Goal: Task Accomplishment & Management: Complete application form

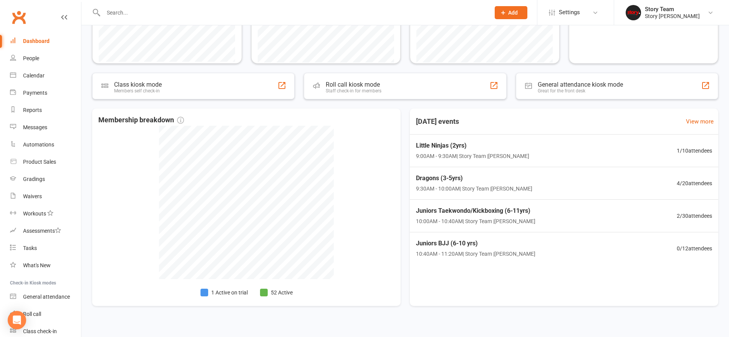
scroll to position [200, 0]
click at [566, 179] on div "Dragons (3-5yrs) 9:30AM - 10:00AM | Story Team | [PERSON_NAME] 4 / 20 attendees" at bounding box center [564, 183] width 318 height 33
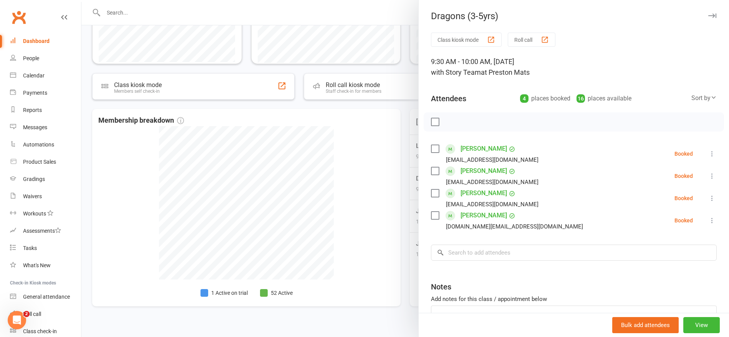
click at [402, 180] on div at bounding box center [404, 168] width 647 height 337
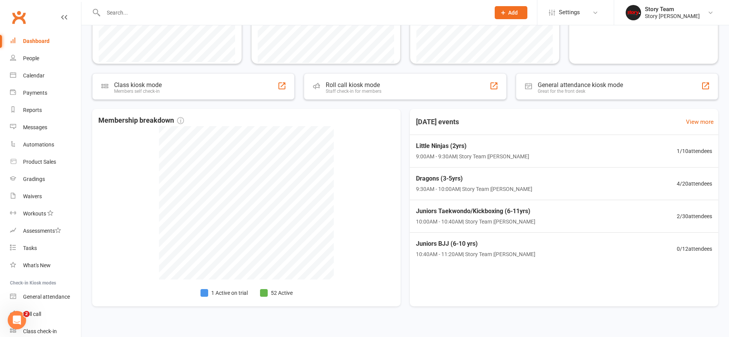
click at [150, 11] on input "text" at bounding box center [293, 12] width 384 height 11
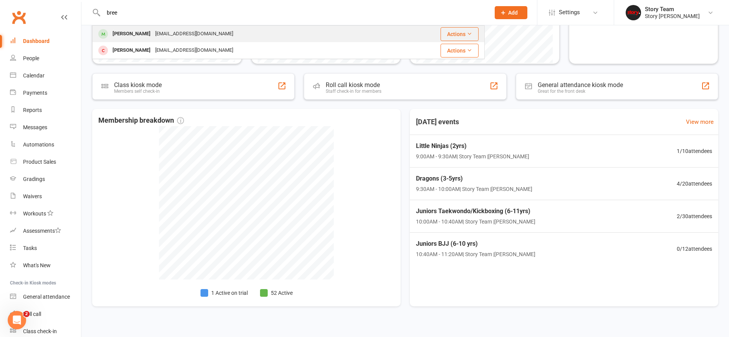
type input "bree"
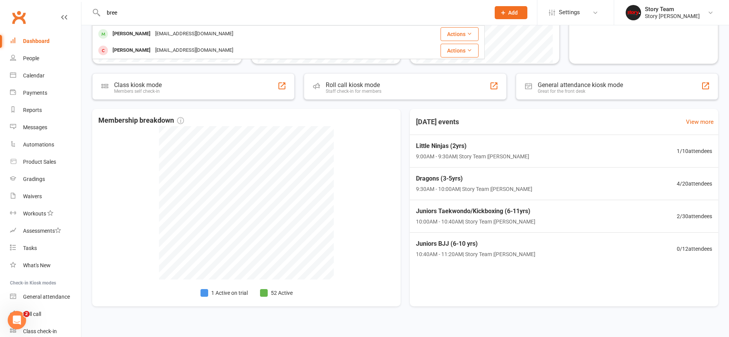
click at [154, 31] on div "[EMAIL_ADDRESS][DOMAIN_NAME]" at bounding box center [194, 33] width 83 height 11
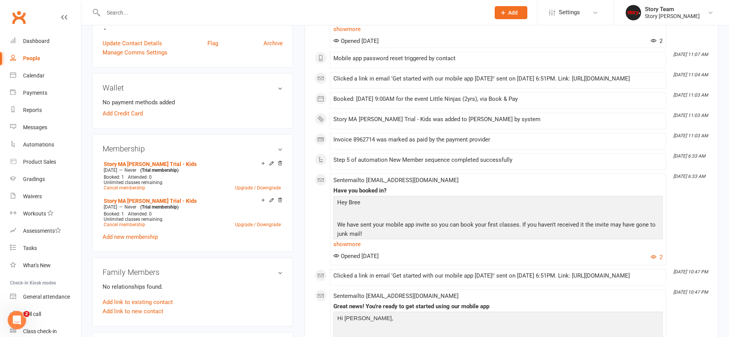
scroll to position [272, 0]
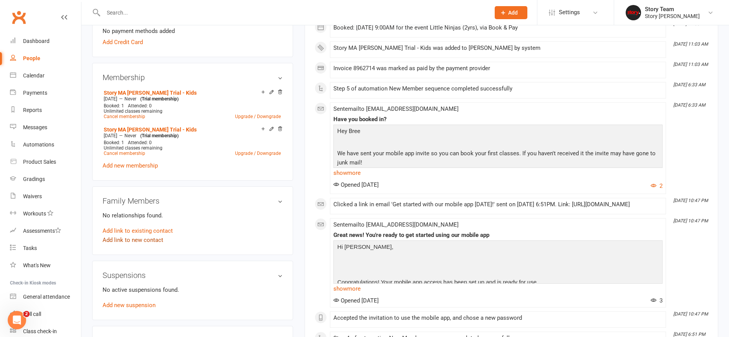
click at [137, 239] on link "Add link to new contact" at bounding box center [133, 240] width 61 height 9
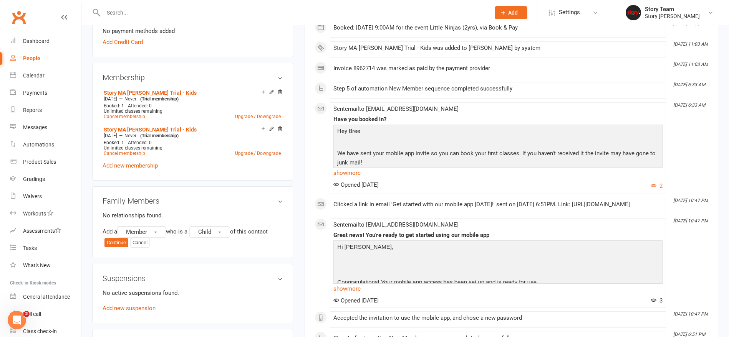
click at [116, 243] on button "Continue" at bounding box center [116, 242] width 24 height 9
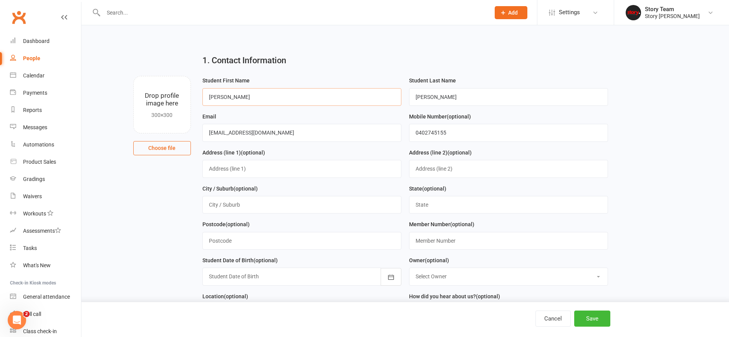
type input "[PERSON_NAME]"
click at [344, 116] on div "Email [EMAIL_ADDRESS][DOMAIN_NAME]" at bounding box center [301, 127] width 199 height 30
drag, startPoint x: 450, startPoint y: 96, endPoint x: 396, endPoint y: 94, distance: 53.4
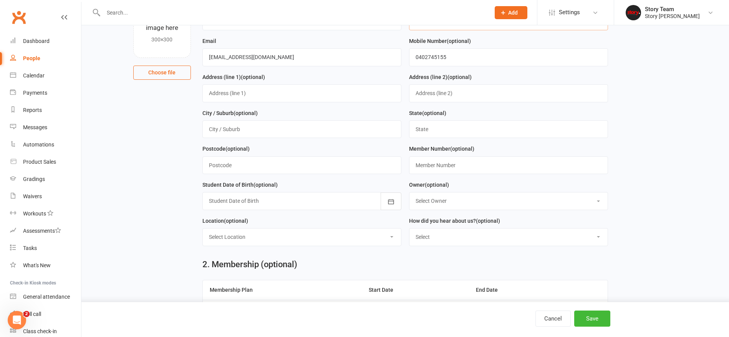
scroll to position [78, 0]
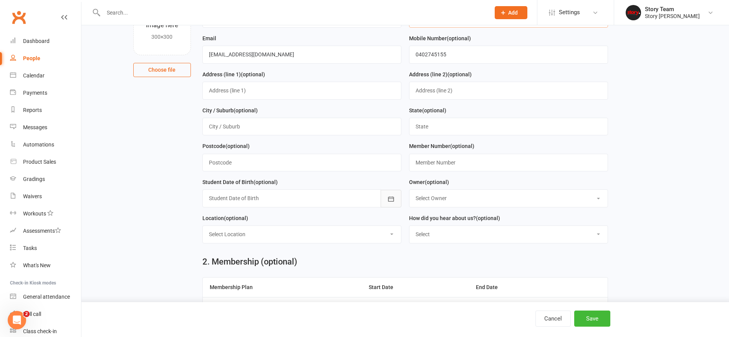
type input "Macara"
click at [394, 195] on icon "button" at bounding box center [391, 199] width 8 height 8
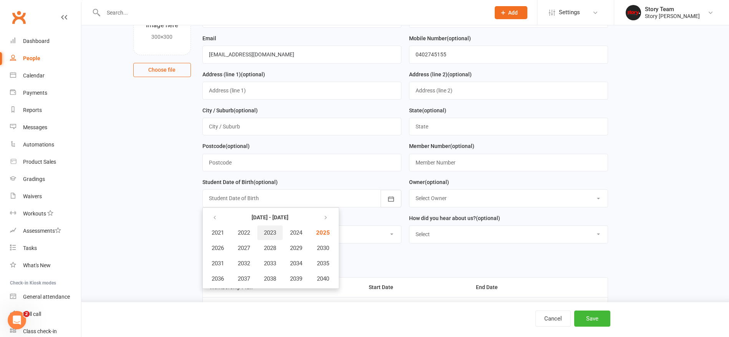
click at [272, 231] on span "2023" at bounding box center [270, 233] width 12 height 7
click at [265, 245] on button "May" at bounding box center [259, 248] width 40 height 15
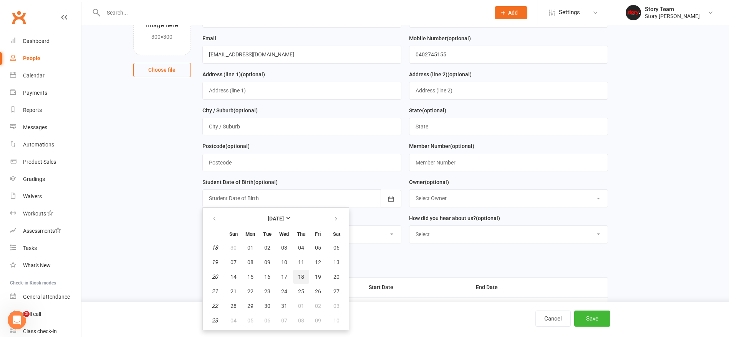
click at [300, 274] on span "18" at bounding box center [301, 277] width 6 height 6
type input "[DATE]"
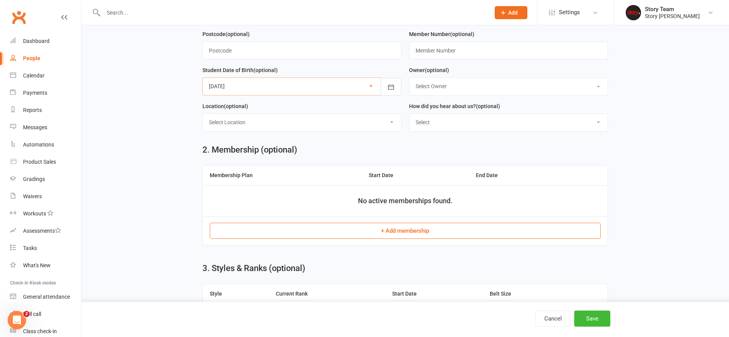
scroll to position [192, 0]
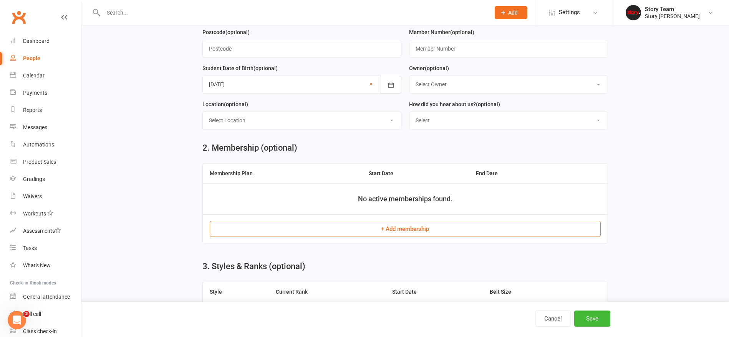
click at [409, 227] on button "+ Add membership" at bounding box center [405, 229] width 391 height 16
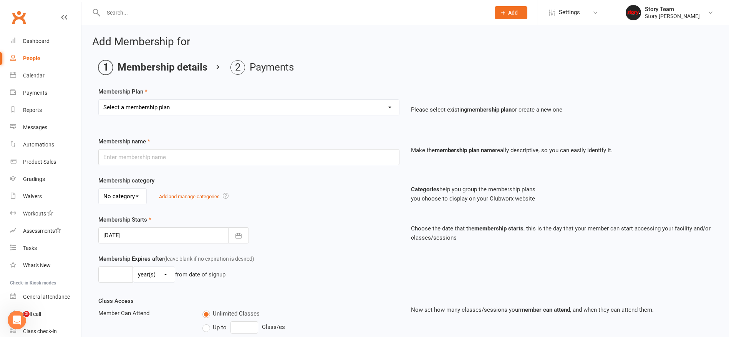
select select "7"
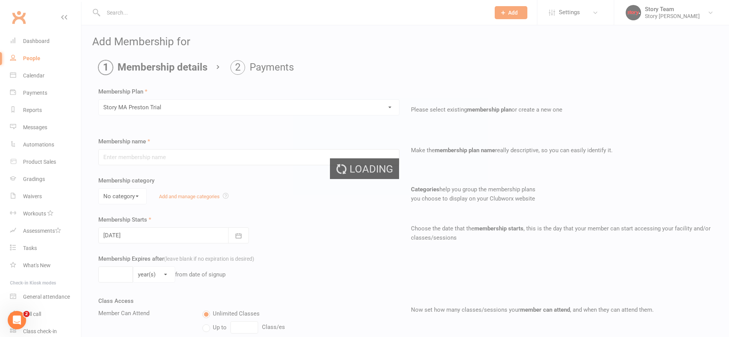
type input "Story MA Preston Trial"
select select "2"
type input "3"
select select "1"
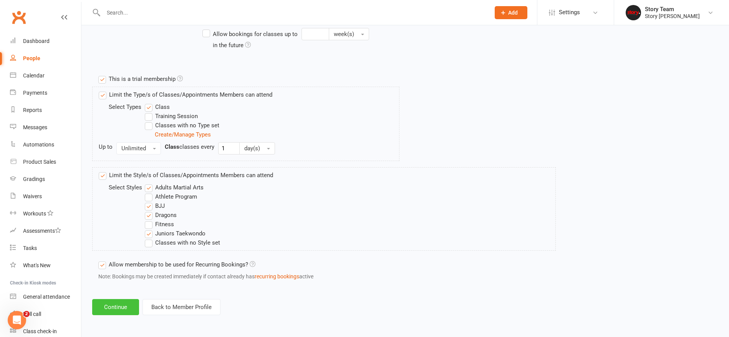
scroll to position [335, 0]
click at [109, 308] on button "Continue" at bounding box center [115, 308] width 47 height 16
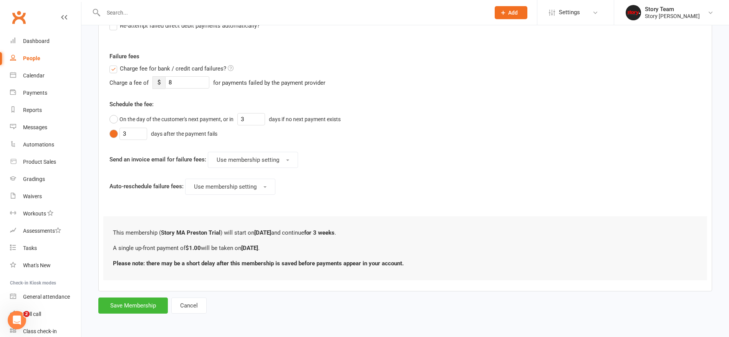
scroll to position [0, 0]
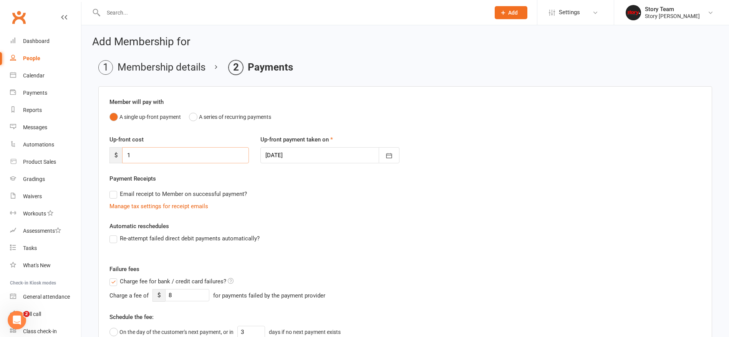
click at [203, 154] on input "1" at bounding box center [185, 155] width 127 height 16
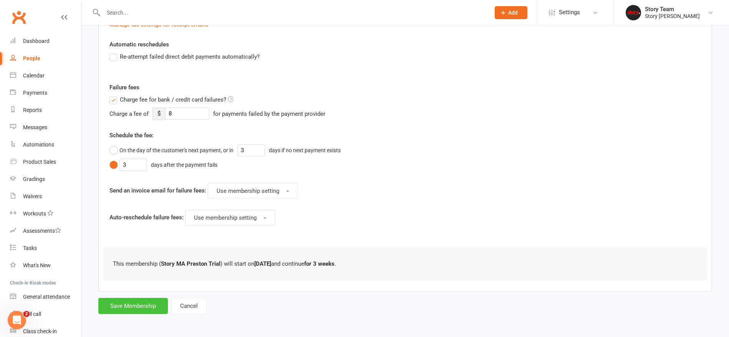
type input "0"
click at [145, 303] on button "Save Membership" at bounding box center [132, 306] width 69 height 16
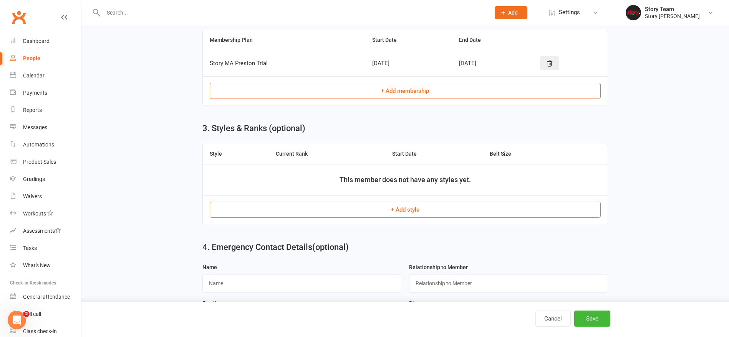
click at [593, 315] on button "Save" at bounding box center [592, 319] width 36 height 16
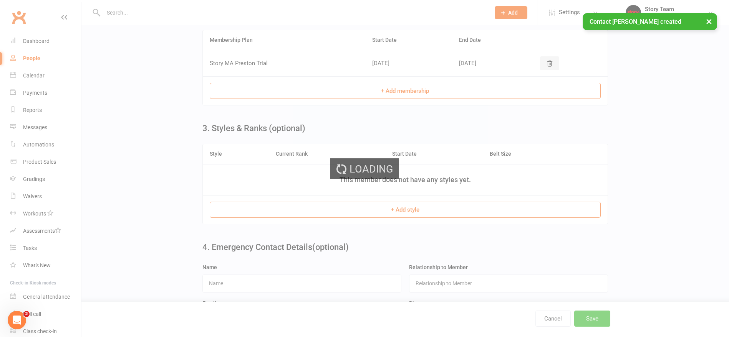
scroll to position [0, 0]
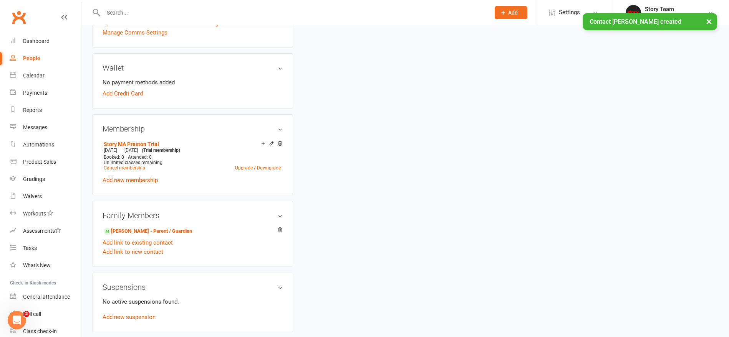
scroll to position [260, 0]
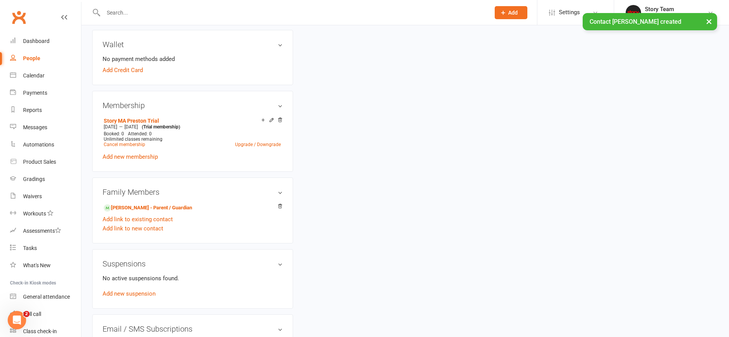
click at [142, 207] on link "[PERSON_NAME] - Parent / Guardian" at bounding box center [148, 208] width 88 height 8
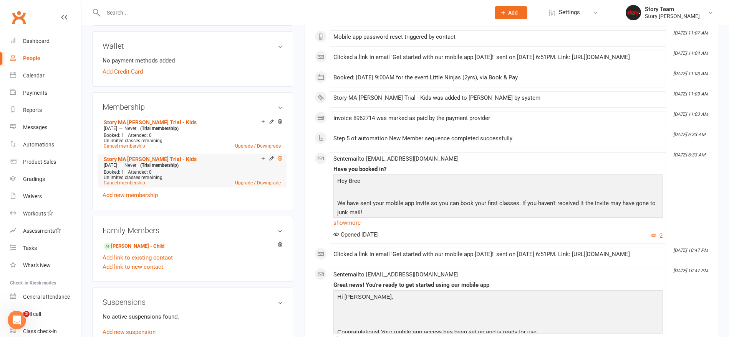
scroll to position [243, 0]
click at [280, 157] on icon at bounding box center [279, 158] width 5 height 5
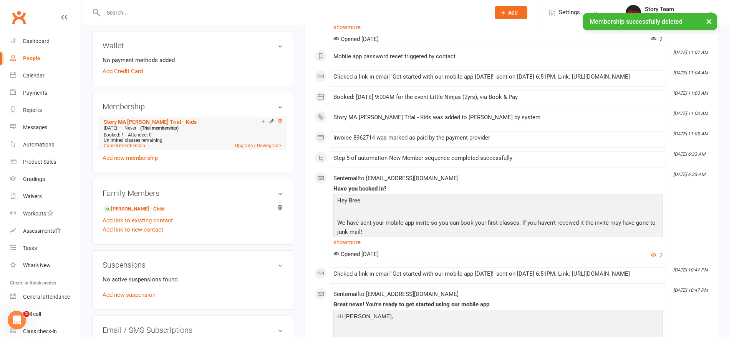
click at [280, 120] on icon at bounding box center [279, 121] width 5 height 5
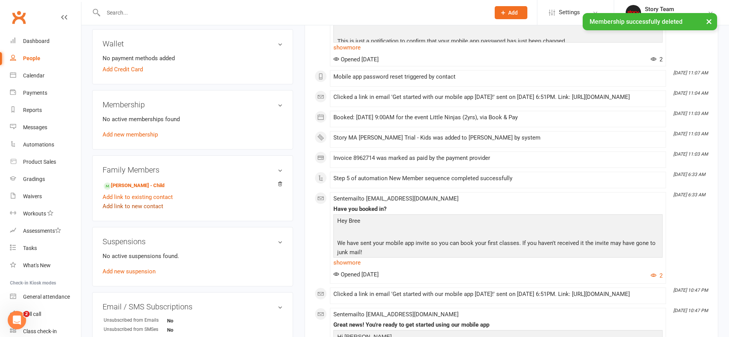
click at [132, 207] on link "Add link to new contact" at bounding box center [133, 206] width 61 height 9
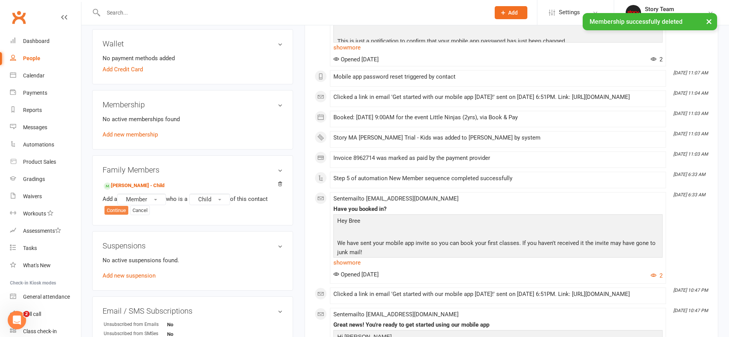
click at [121, 210] on button "Continue" at bounding box center [116, 210] width 24 height 9
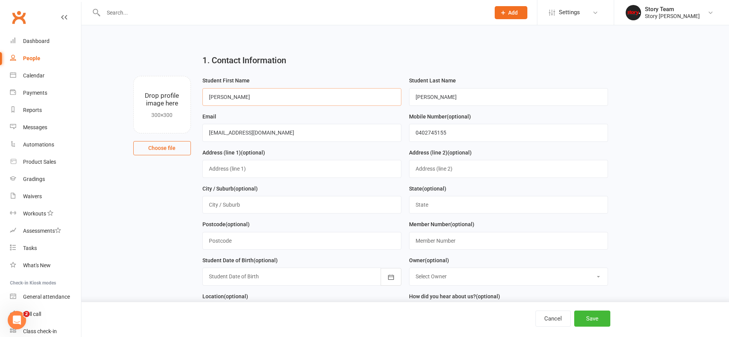
type input "[PERSON_NAME]"
drag, startPoint x: 459, startPoint y: 96, endPoint x: 397, endPoint y: 93, distance: 61.9
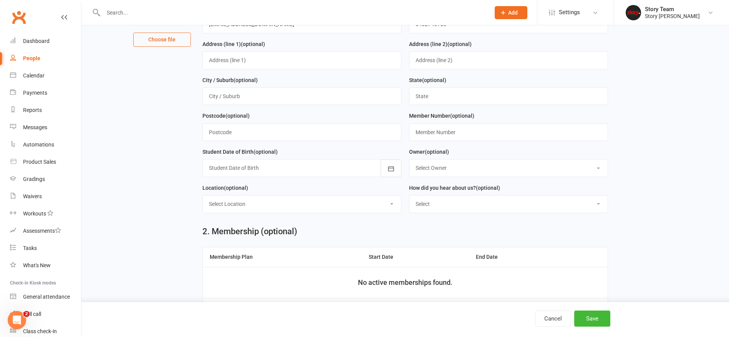
scroll to position [114, 0]
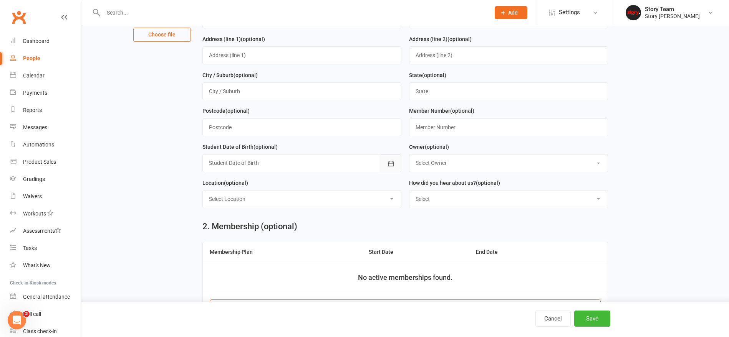
type input "Macara"
click at [390, 162] on icon "button" at bounding box center [391, 164] width 8 height 8
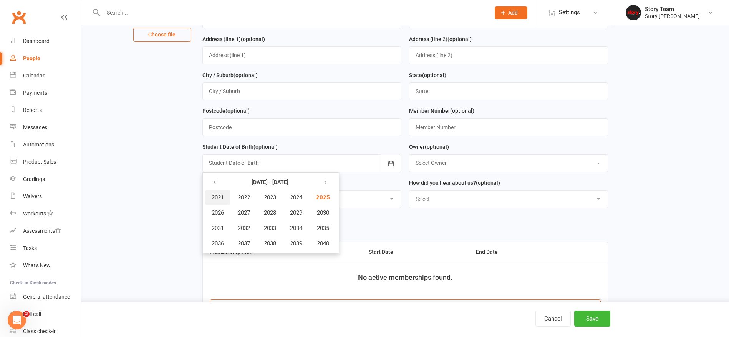
click at [218, 195] on span "2021" at bounding box center [218, 197] width 12 height 7
click at [225, 195] on span "January" at bounding box center [222, 197] width 20 height 7
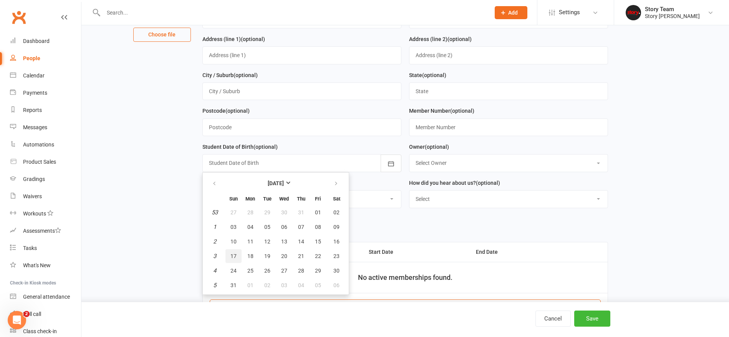
click at [234, 256] on span "17" at bounding box center [233, 256] width 6 height 6
type input "[DATE]"
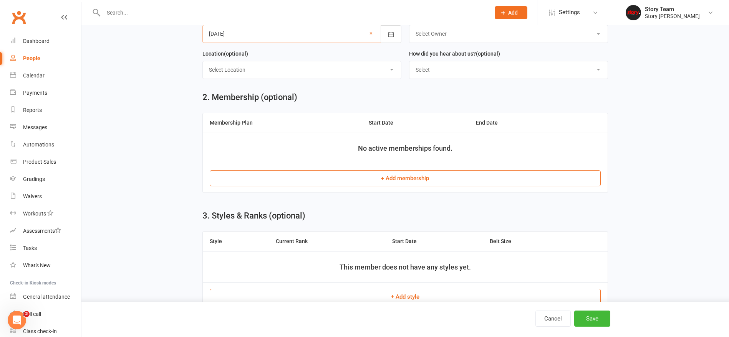
scroll to position [248, 0]
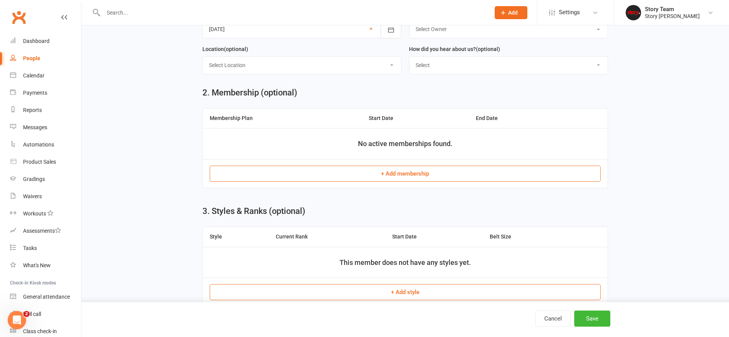
click at [369, 177] on button "+ Add membership" at bounding box center [405, 174] width 391 height 16
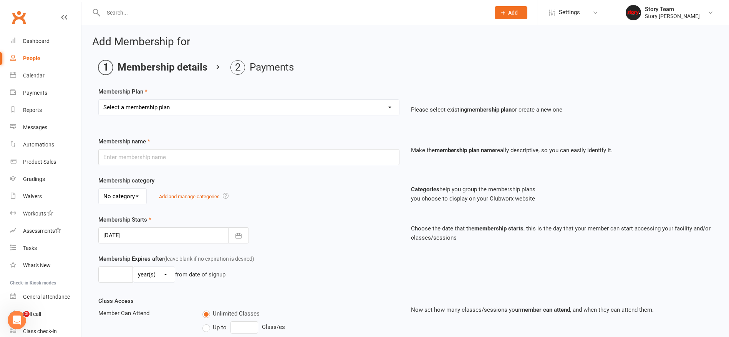
select select "7"
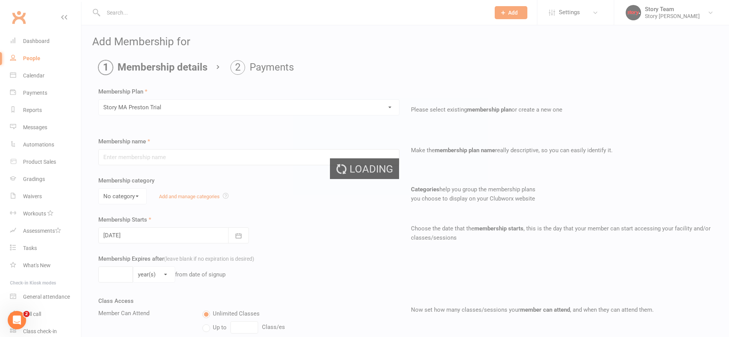
type input "Story MA Preston Trial"
select select "2"
type input "3"
select select "1"
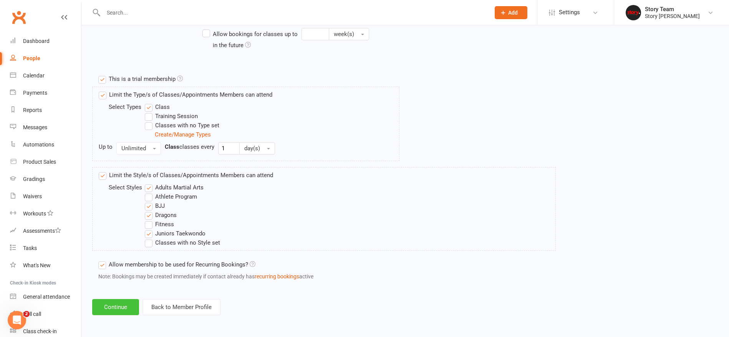
scroll to position [335, 0]
click at [121, 305] on button "Continue" at bounding box center [115, 308] width 47 height 16
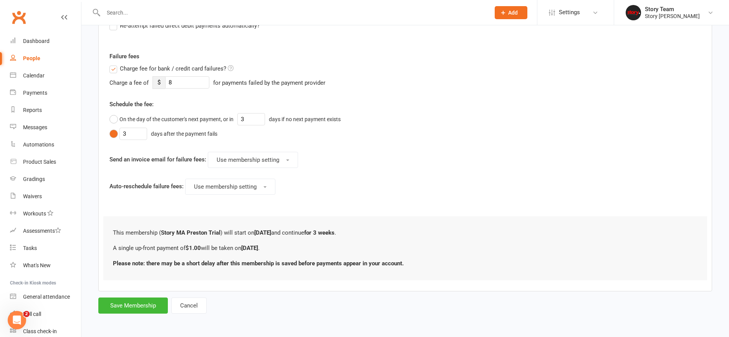
scroll to position [0, 0]
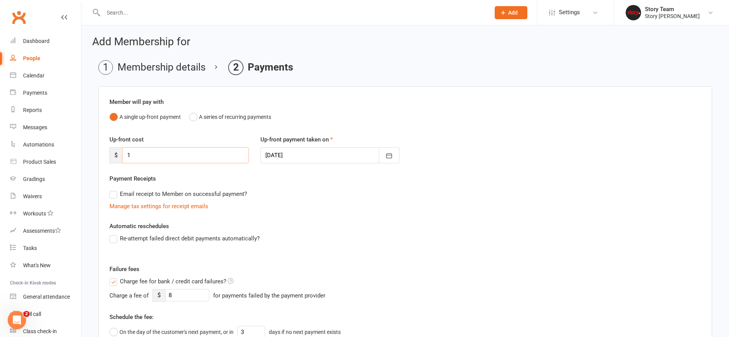
click at [147, 159] on input "1" at bounding box center [185, 155] width 127 height 16
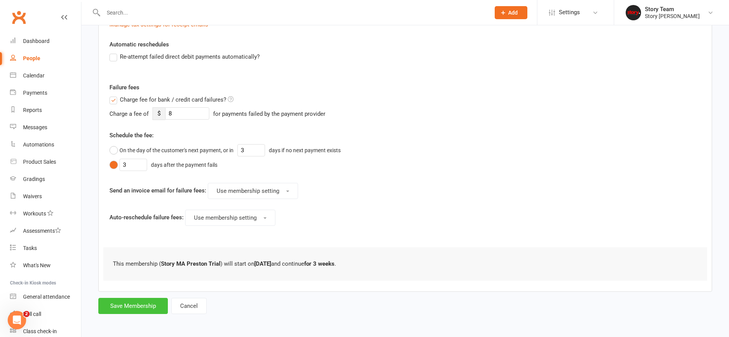
type input "0"
drag, startPoint x: 135, startPoint y: 304, endPoint x: 144, endPoint y: 298, distance: 10.7
click at [135, 303] on button "Save Membership" at bounding box center [132, 306] width 69 height 16
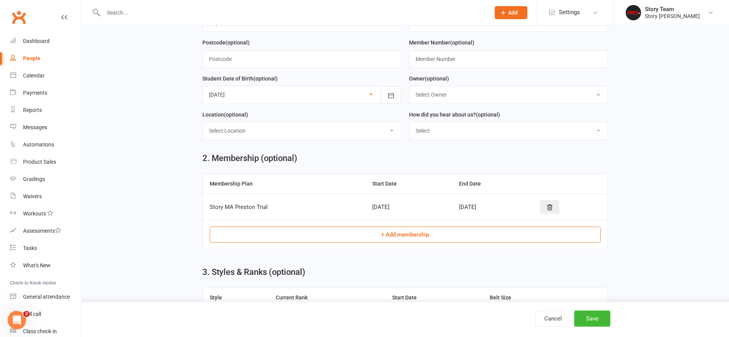
scroll to position [326, 0]
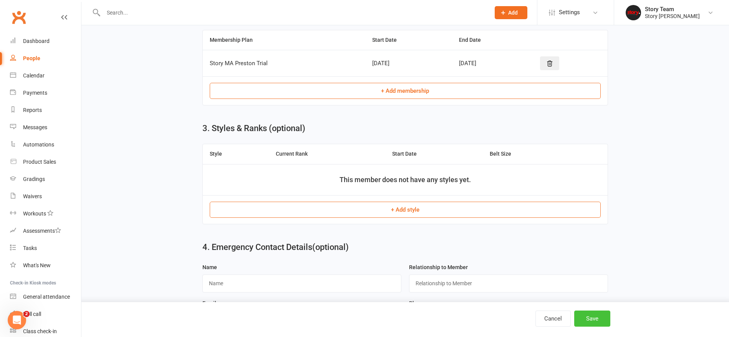
click at [590, 317] on button "Save" at bounding box center [592, 319] width 36 height 16
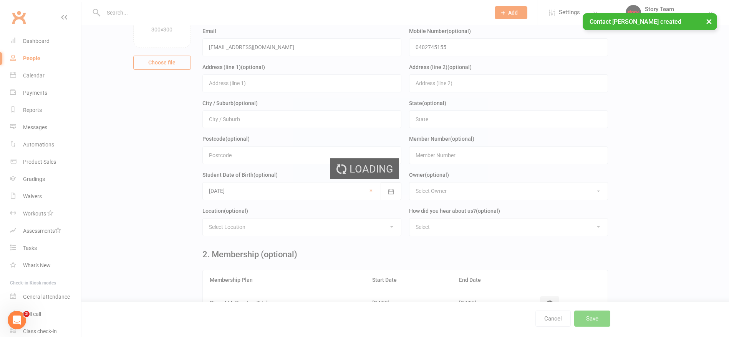
scroll to position [134, 0]
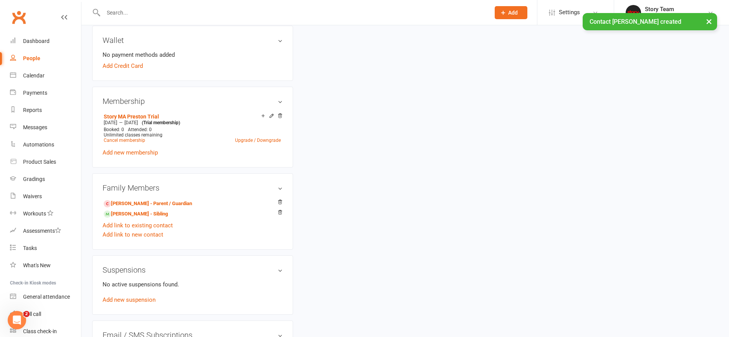
scroll to position [265, 0]
click at [135, 201] on link "[PERSON_NAME] - Parent / Guardian" at bounding box center [148, 203] width 88 height 8
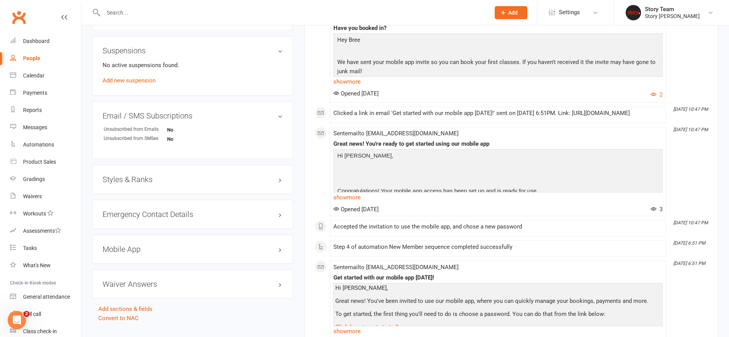
scroll to position [445, 0]
click at [111, 318] on link "Convert to NAC" at bounding box center [118, 318] width 40 height 7
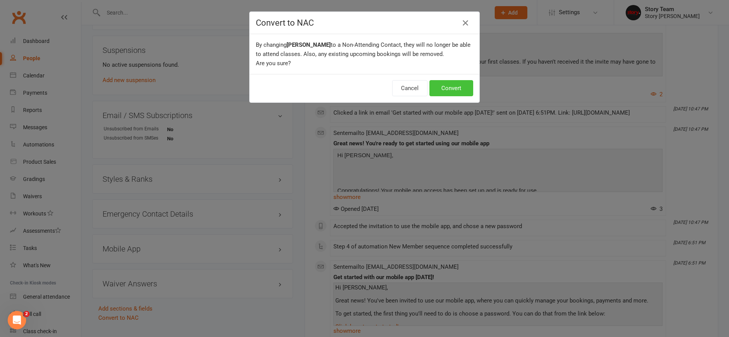
click at [461, 89] on button "Convert" at bounding box center [451, 88] width 44 height 16
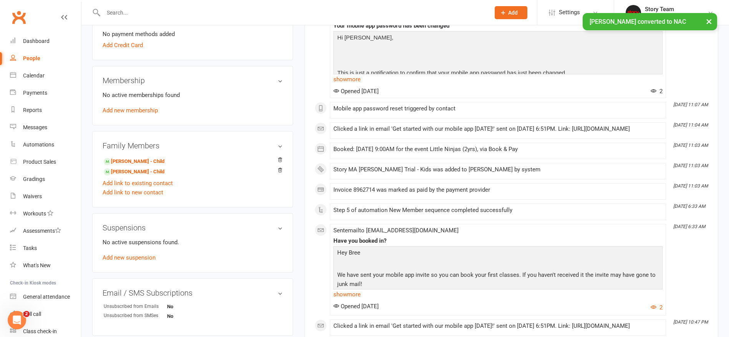
scroll to position [256, 0]
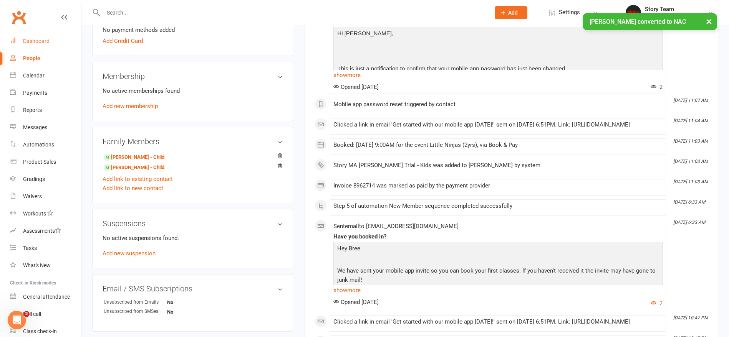
click at [31, 40] on div "Dashboard" at bounding box center [36, 41] width 26 height 6
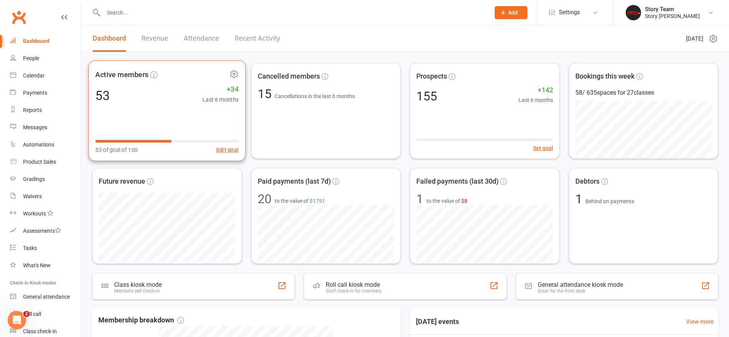
click at [232, 73] on icon at bounding box center [234, 74] width 10 height 10
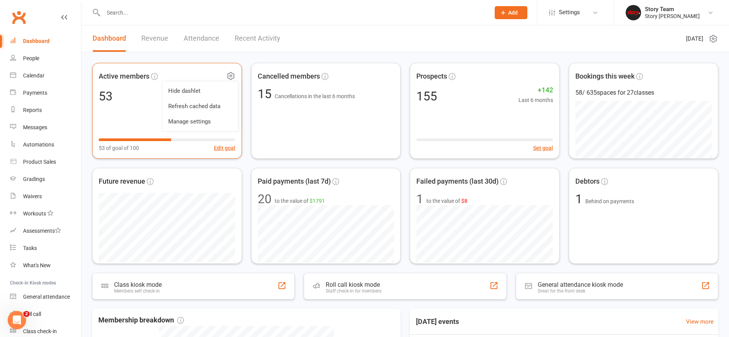
click at [210, 104] on link "Refresh cached data" at bounding box center [200, 106] width 76 height 15
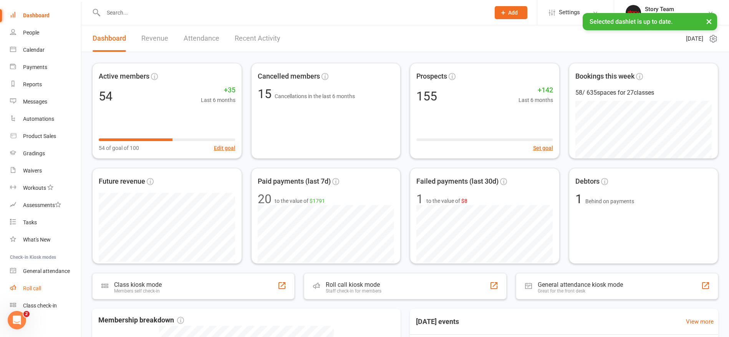
scroll to position [31, 0]
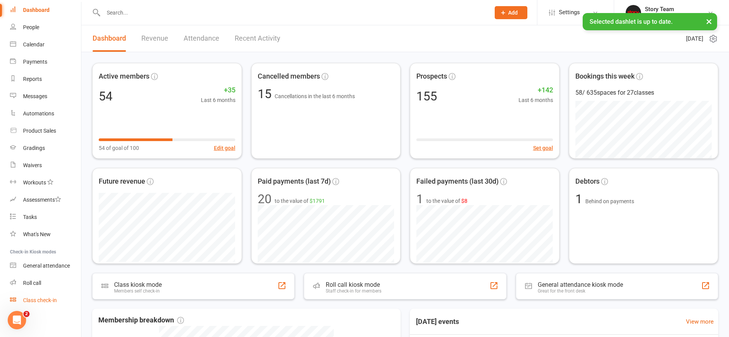
click at [50, 301] on div "Class check-in" at bounding box center [40, 301] width 34 height 6
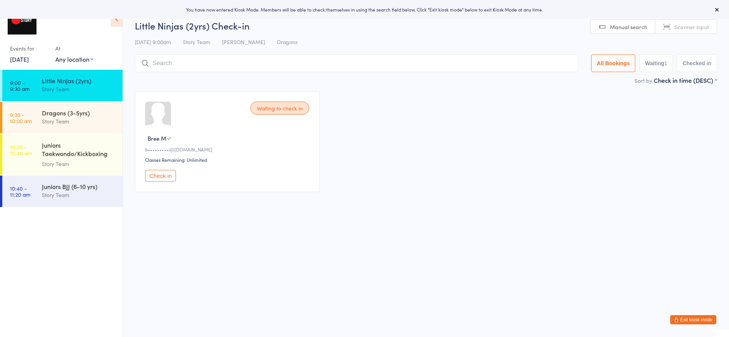
click at [168, 176] on button "Check in" at bounding box center [160, 176] width 31 height 12
click at [92, 126] on div "Story Team" at bounding box center [79, 121] width 74 height 9
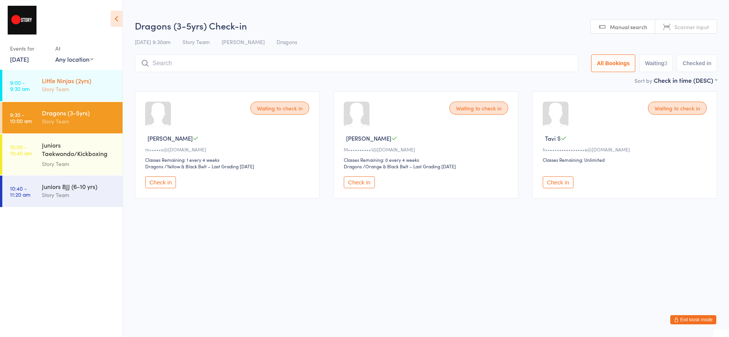
click at [60, 84] on div "Little Ninjas (2yrs)" at bounding box center [79, 80] width 74 height 8
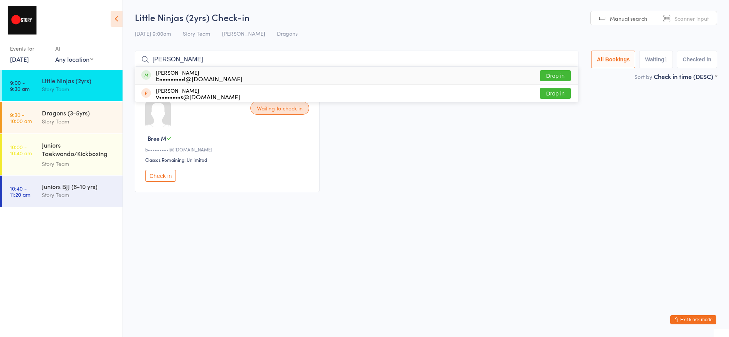
type input "ellis"
click at [559, 76] on button "Drop in" at bounding box center [555, 75] width 31 height 11
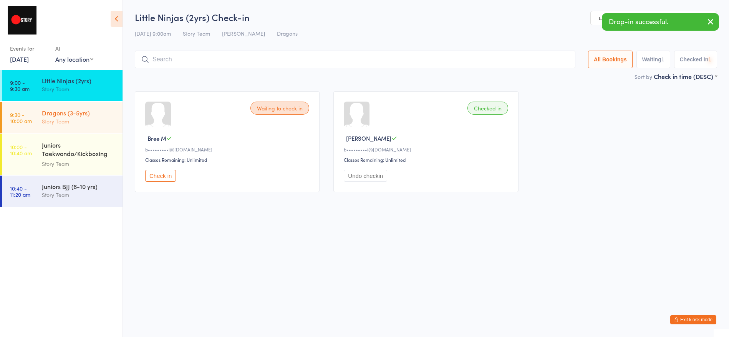
click at [63, 126] on div "Dragons (3-5yrs) Story Team" at bounding box center [82, 117] width 81 height 30
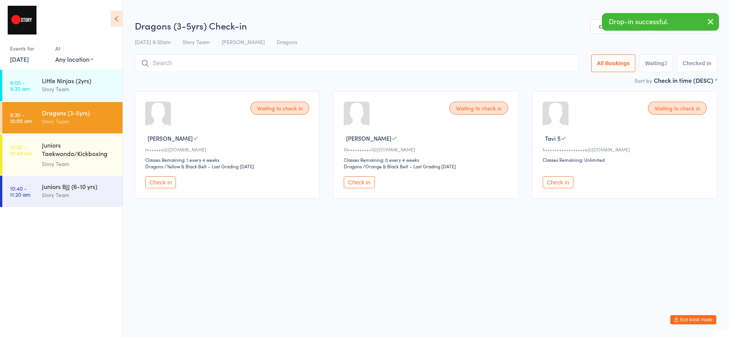
click at [186, 62] on input "search" at bounding box center [356, 64] width 443 height 18
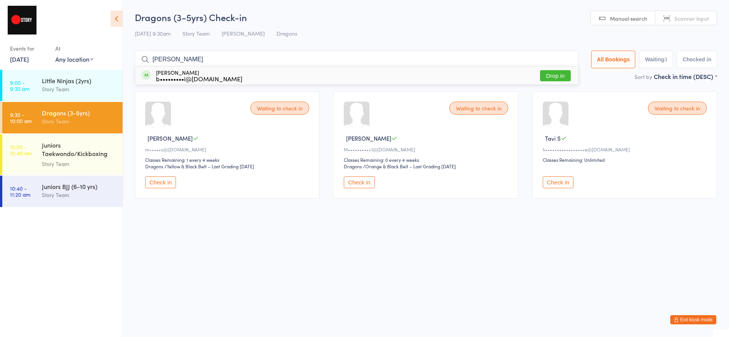
type input "ambrose"
click at [549, 74] on button "Drop in" at bounding box center [555, 75] width 31 height 11
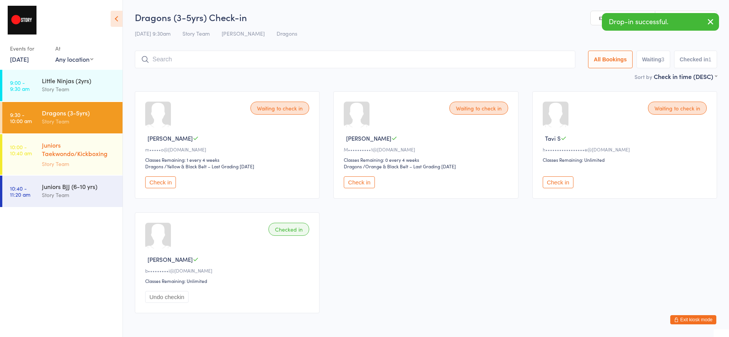
click at [70, 152] on div "Juniors Taekwondo/Kickboxing (6-11yrs)" at bounding box center [79, 150] width 74 height 19
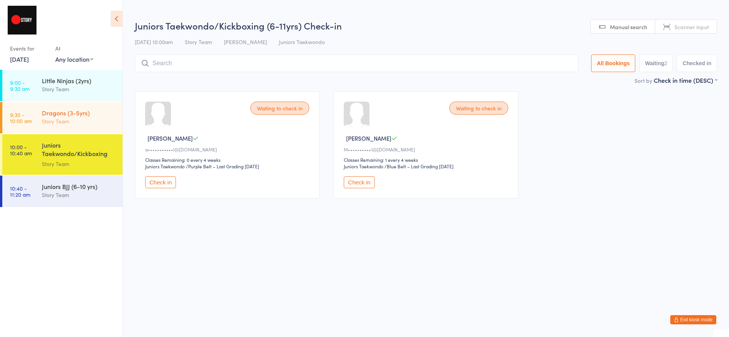
click at [66, 114] on div "Dragons (3-5yrs)" at bounding box center [79, 113] width 74 height 8
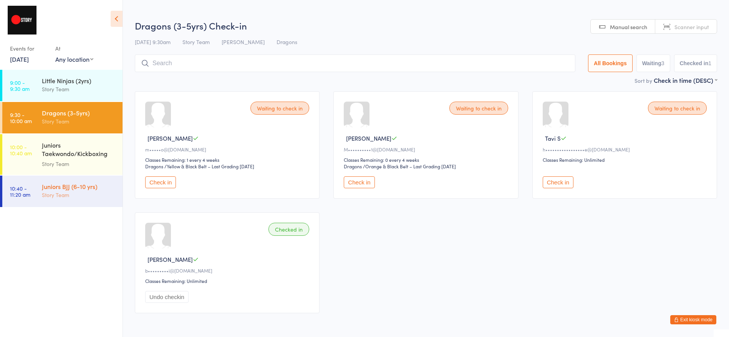
click at [81, 198] on div "Story Team" at bounding box center [79, 195] width 74 height 9
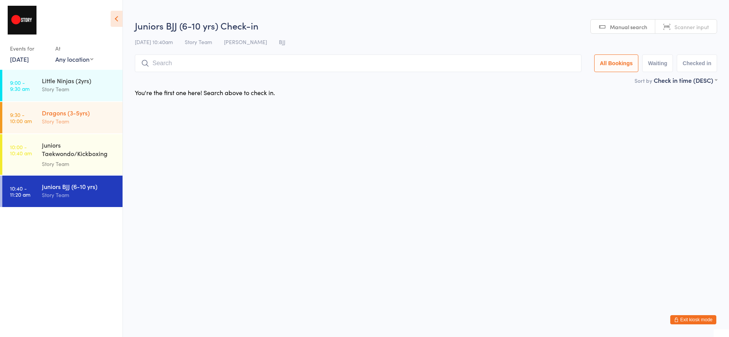
click at [71, 115] on div "Dragons (3-5yrs)" at bounding box center [79, 113] width 74 height 8
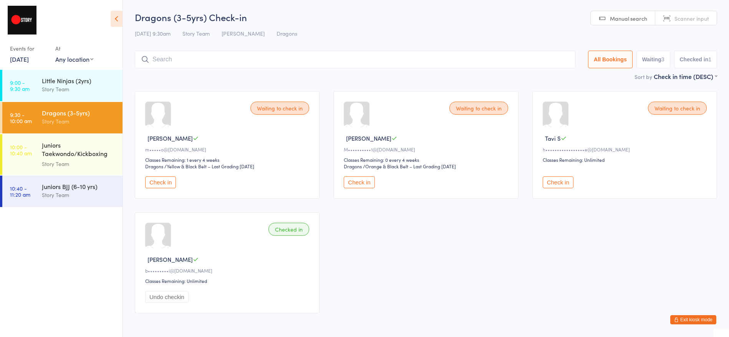
click at [361, 182] on button "Check in" at bounding box center [359, 183] width 31 height 12
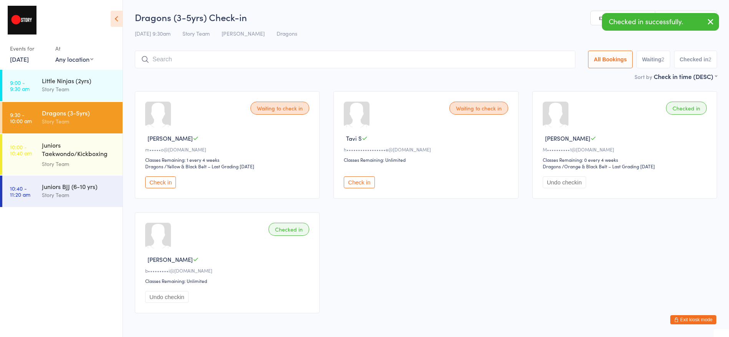
click at [362, 182] on button "Check in" at bounding box center [359, 183] width 31 height 12
click at [690, 321] on button "Exit kiosk mode" at bounding box center [693, 320] width 46 height 9
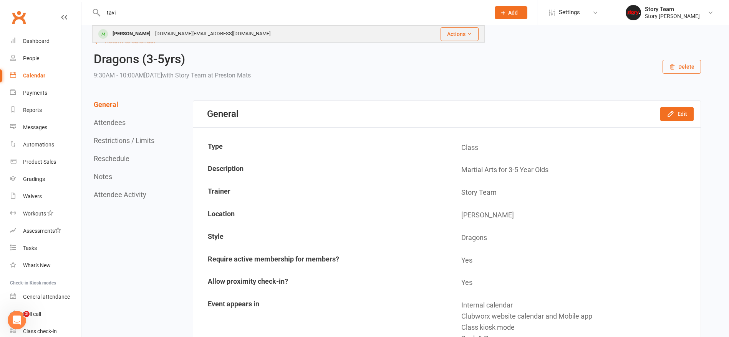
type input "tavi"
click at [360, 32] on div "Tavi Schneider-Bird hannah.in.melbourne@gmail.com" at bounding box center [250, 34] width 315 height 16
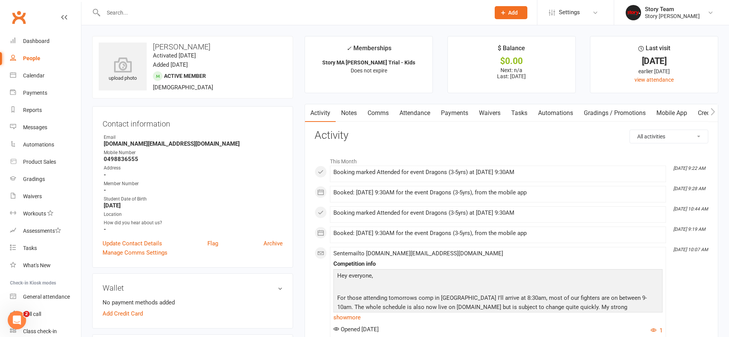
click at [454, 113] on link "Payments" at bounding box center [454, 113] width 38 height 18
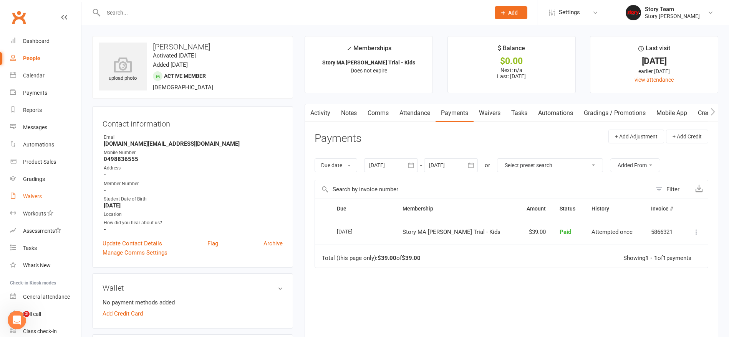
click at [29, 196] on div "Waivers" at bounding box center [32, 197] width 19 height 6
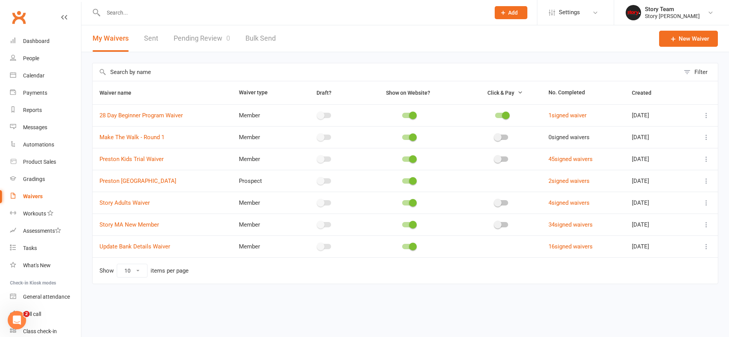
click at [707, 224] on icon at bounding box center [706, 225] width 8 height 8
click at [658, 273] on link "Copy external link to clipboard" at bounding box center [665, 270] width 90 height 15
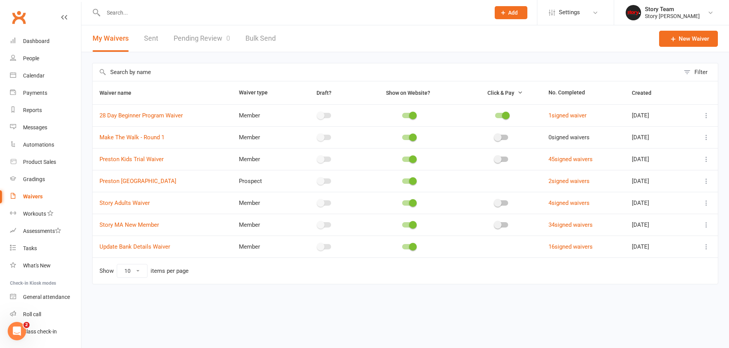
click at [157, 13] on input "text" at bounding box center [293, 12] width 384 height 11
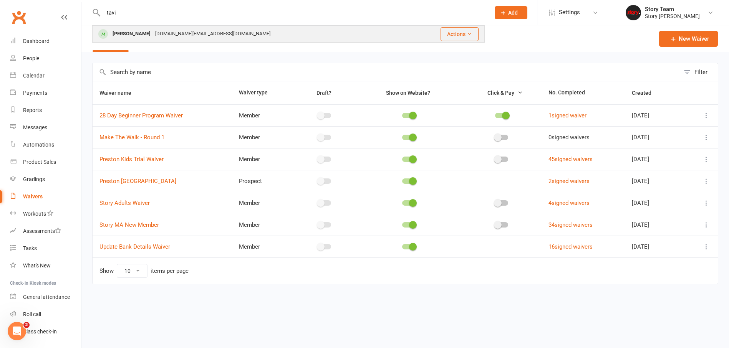
type input "tavi"
click at [152, 32] on div "[PERSON_NAME]" at bounding box center [131, 33] width 43 height 11
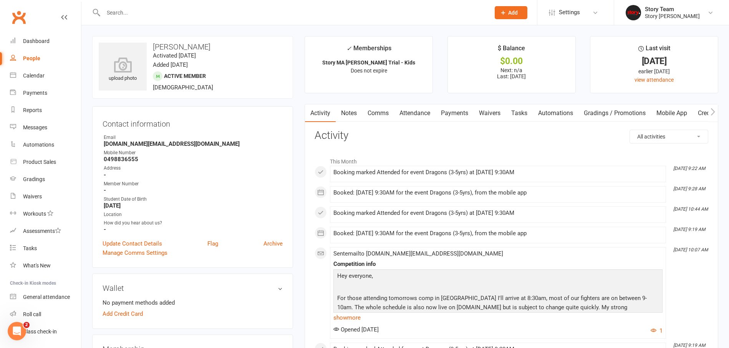
click at [458, 112] on link "Payments" at bounding box center [454, 113] width 38 height 18
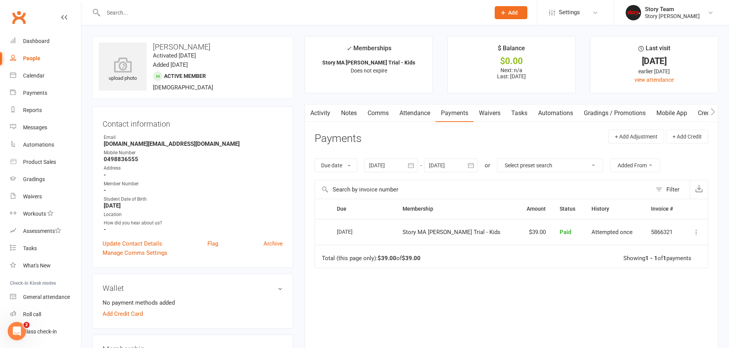
click at [494, 115] on link "Waivers" at bounding box center [489, 113] width 32 height 18
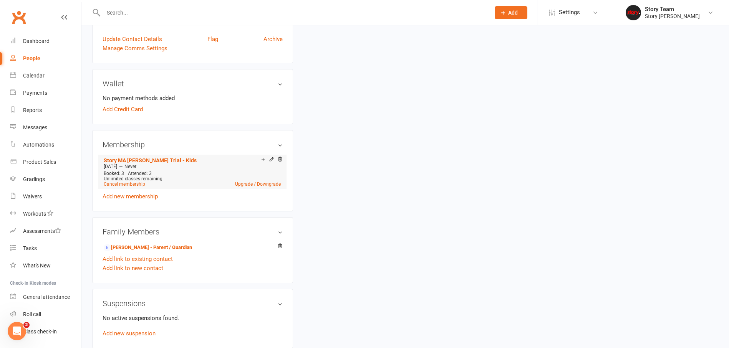
scroll to position [204, 0]
click at [164, 248] on link "Hannah Schneider - Parent / Guardian" at bounding box center [148, 249] width 88 height 8
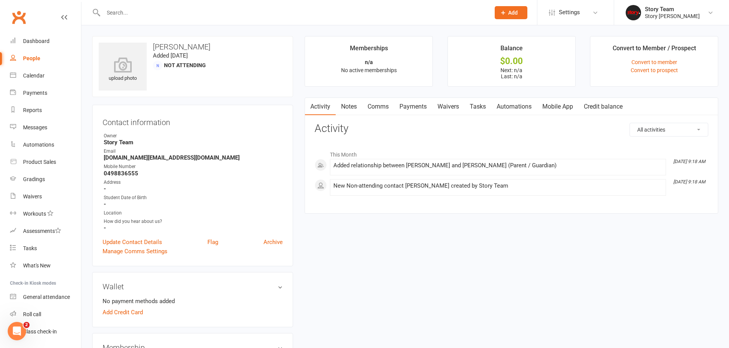
click at [450, 108] on link "Waivers" at bounding box center [448, 107] width 32 height 18
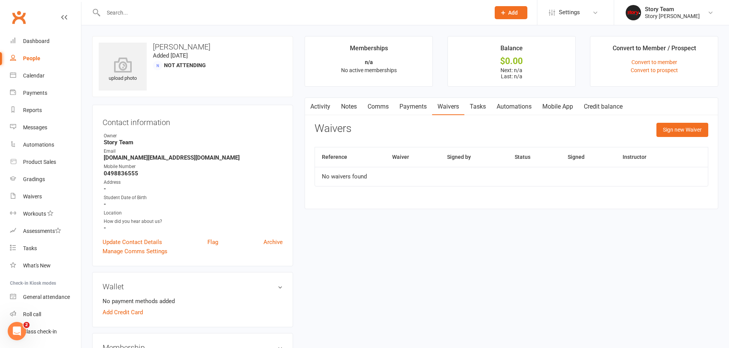
click at [656, 131] on button "Sign new Waiver" at bounding box center [682, 130] width 52 height 14
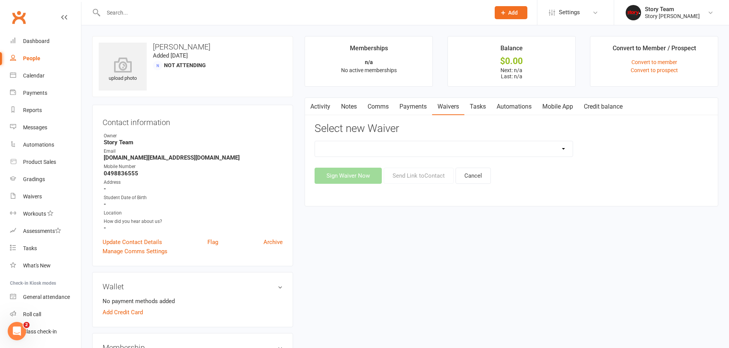
select select "10572"
click at [419, 178] on button "Send Link to Contact" at bounding box center [419, 176] width 70 height 16
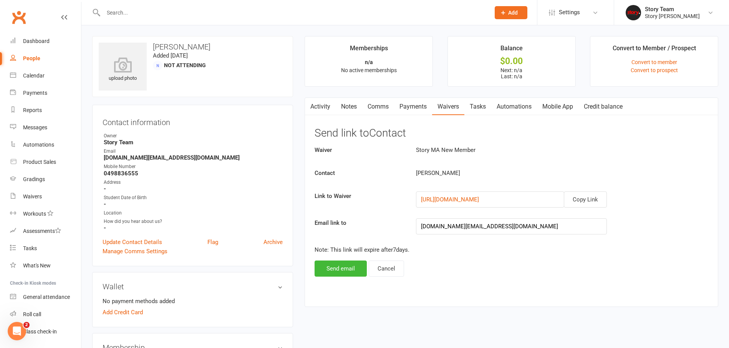
click at [340, 268] on button "Send email" at bounding box center [340, 269] width 52 height 16
